Goal: Information Seeking & Learning: Learn about a topic

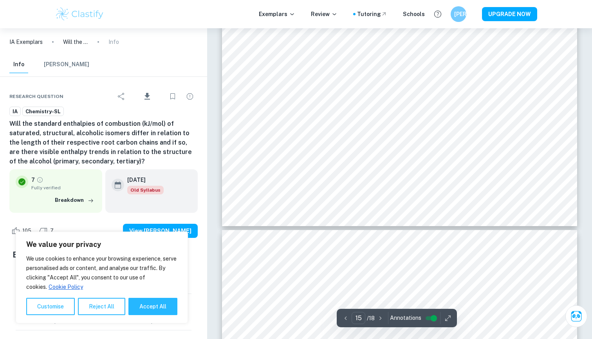
scroll to position [6995, 0]
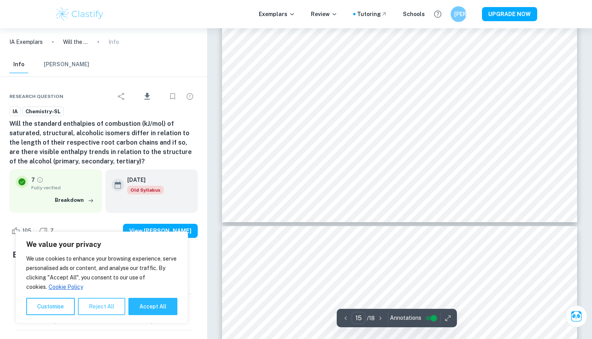
click at [96, 304] on button "Reject All" at bounding box center [101, 306] width 47 height 17
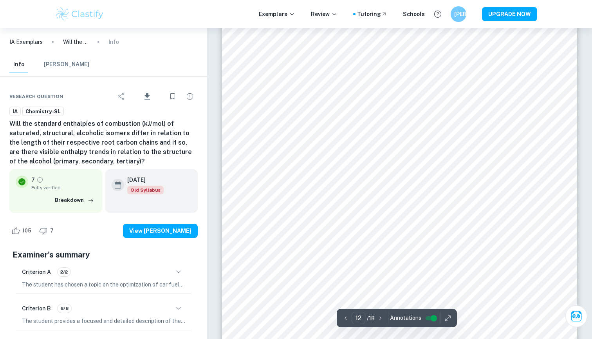
scroll to position [5214, 0]
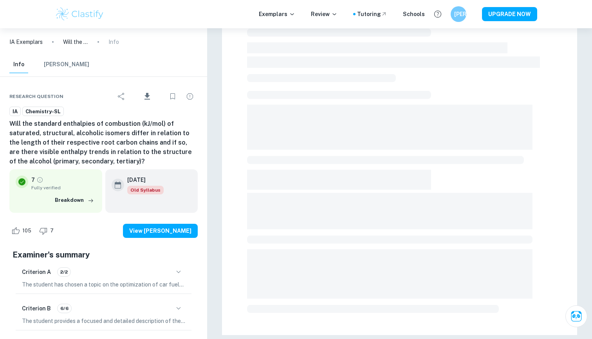
scroll to position [200, 0]
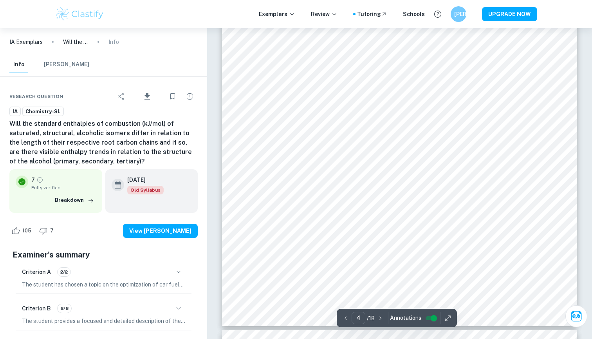
scroll to position [1784, 0]
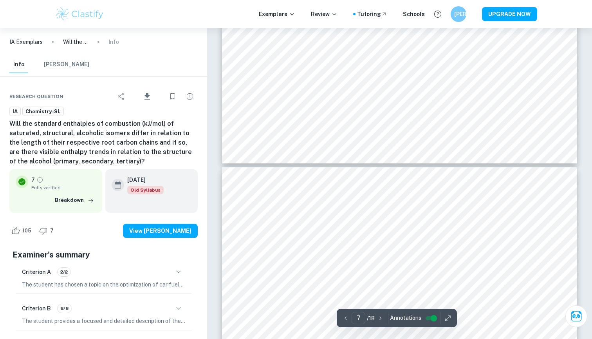
type input "8"
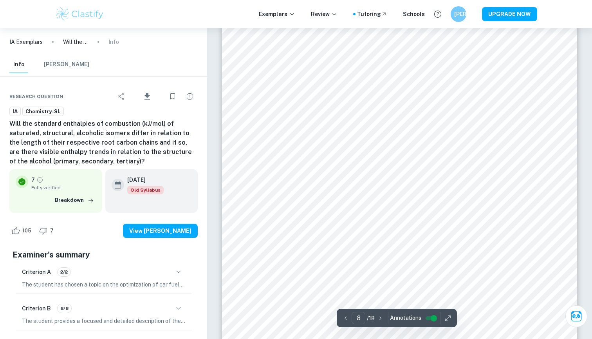
scroll to position [3454, 0]
